Goal: Register for event/course

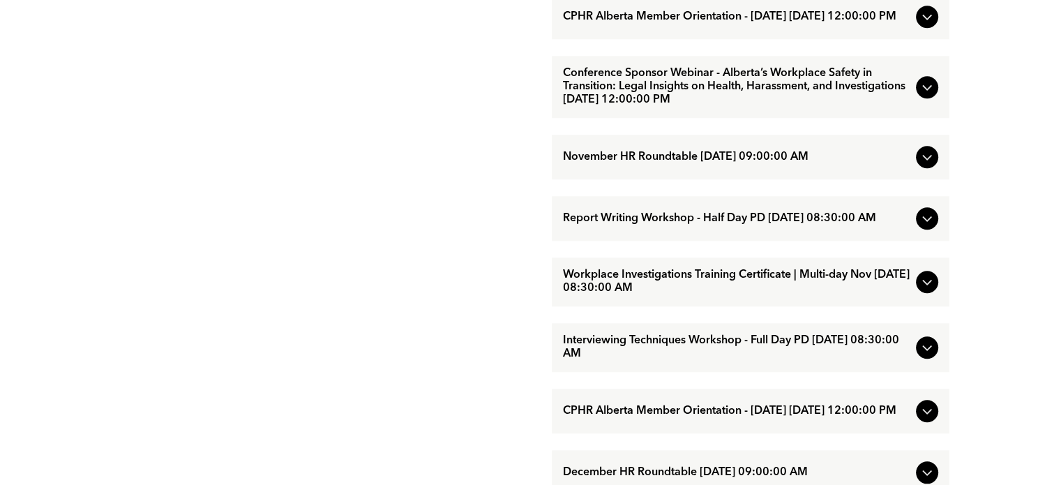
scroll to position [1186, 0]
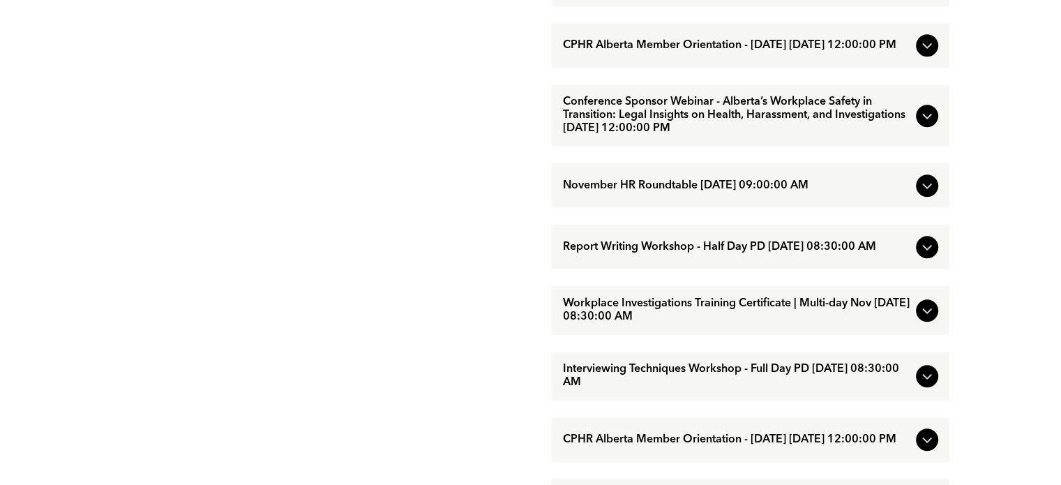
click at [923, 124] on icon at bounding box center [927, 115] width 17 height 17
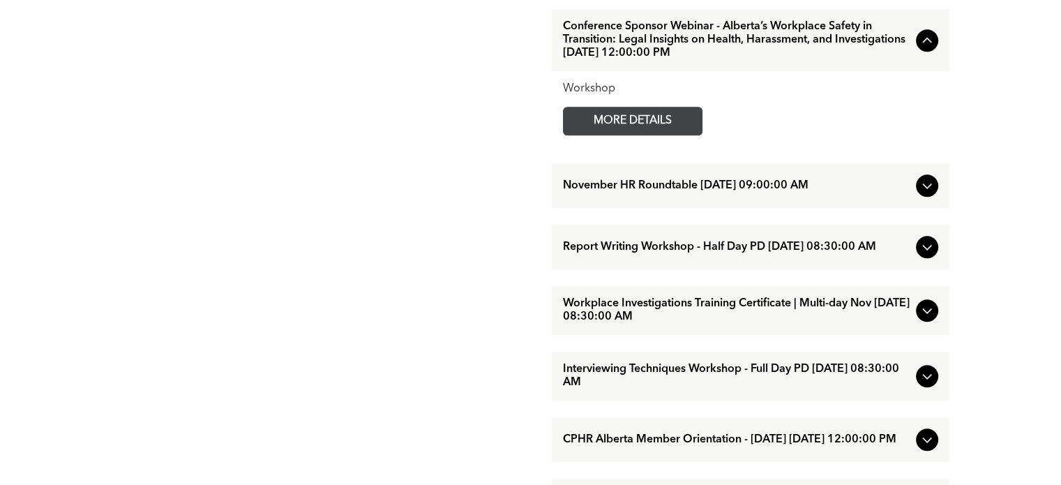
click at [662, 135] on span "MORE DETAILS" at bounding box center [633, 120] width 110 height 27
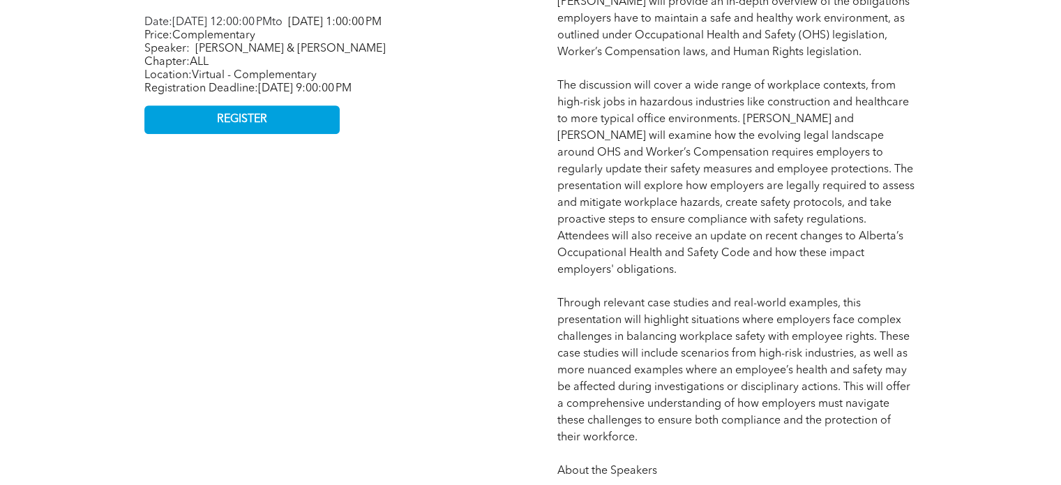
scroll to position [698, 0]
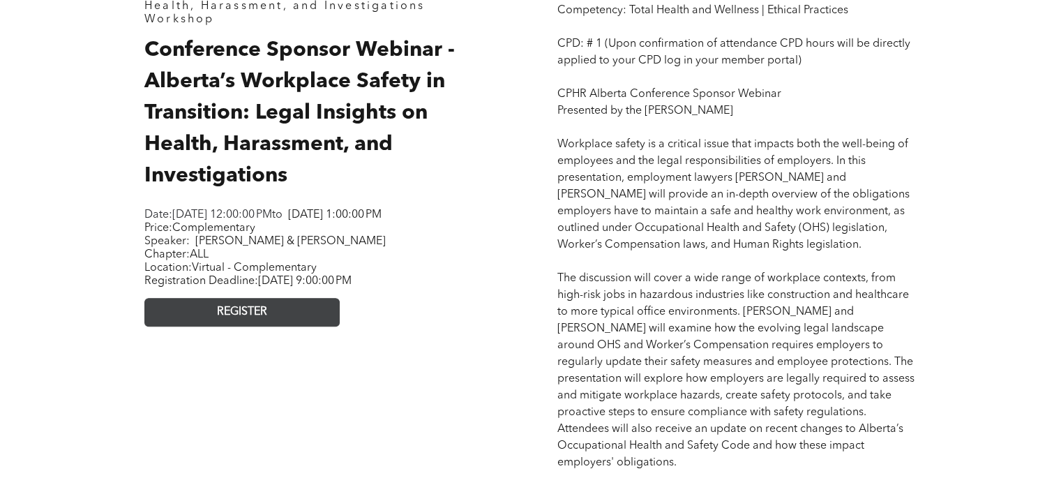
click at [260, 319] on span "REGISTER" at bounding box center [242, 312] width 50 height 13
